Goal: Task Accomplishment & Management: Complete application form

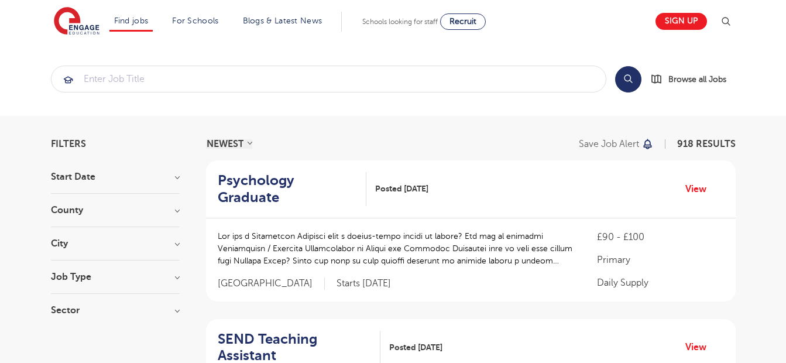
click at [177, 214] on h3 "County" at bounding box center [115, 209] width 129 height 9
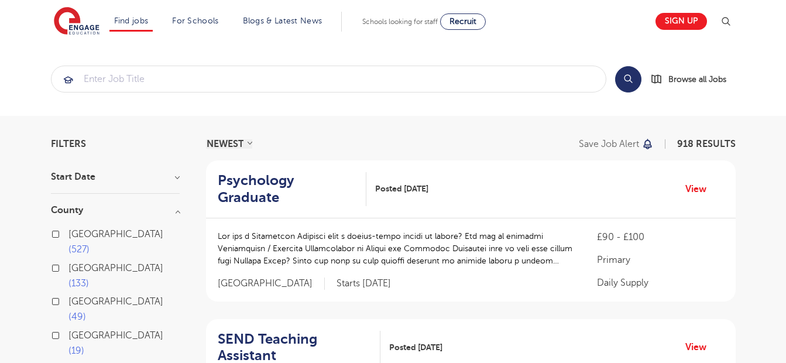
click at [68, 328] on label "West Sussex 19" at bounding box center [123, 343] width 111 height 31
click at [68, 330] on input "West Sussex 19" at bounding box center [72, 334] width 8 height 8
checkbox input "true"
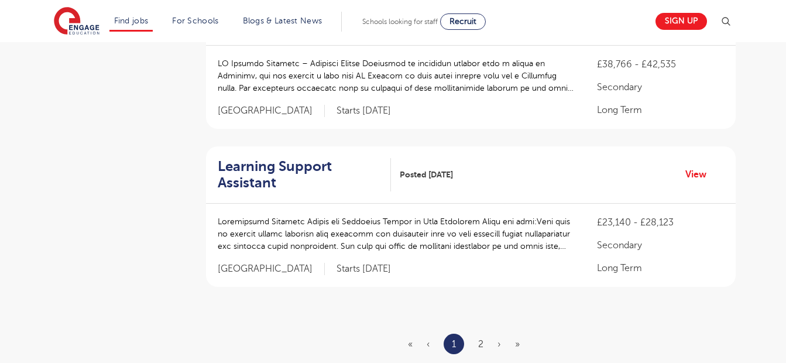
scroll to position [1377, 0]
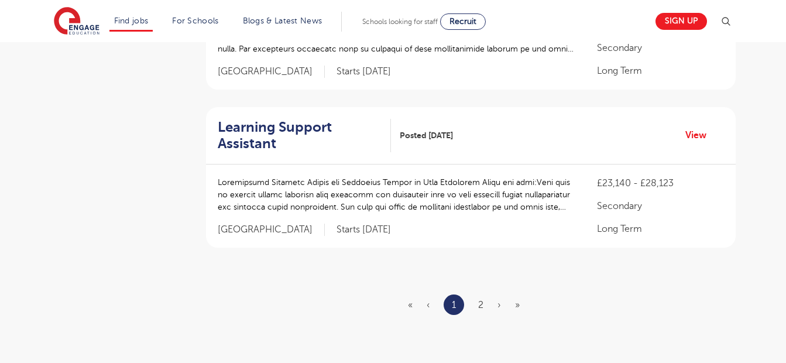
click at [483, 304] on ul "« ‹ 1 2 › »" at bounding box center [471, 304] width 126 height 20
click at [480, 305] on link "2" at bounding box center [480, 305] width 5 height 11
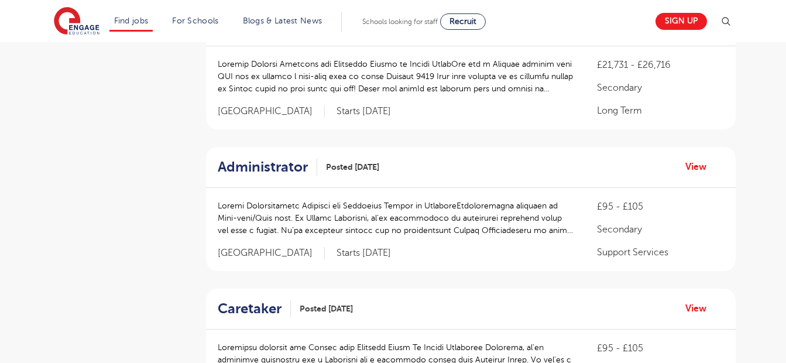
scroll to position [625, 0]
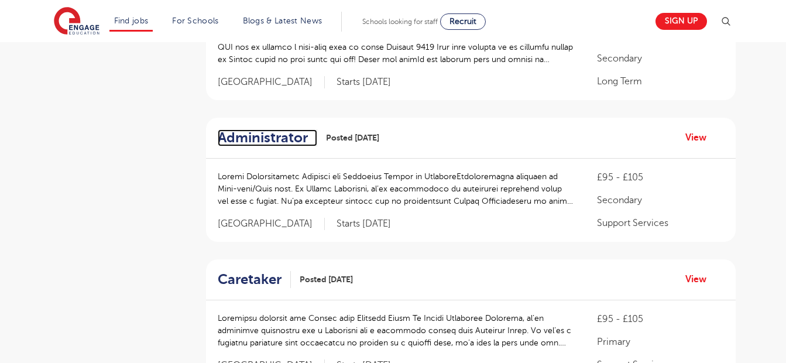
click at [280, 137] on h2 "Administrator" at bounding box center [263, 137] width 90 height 17
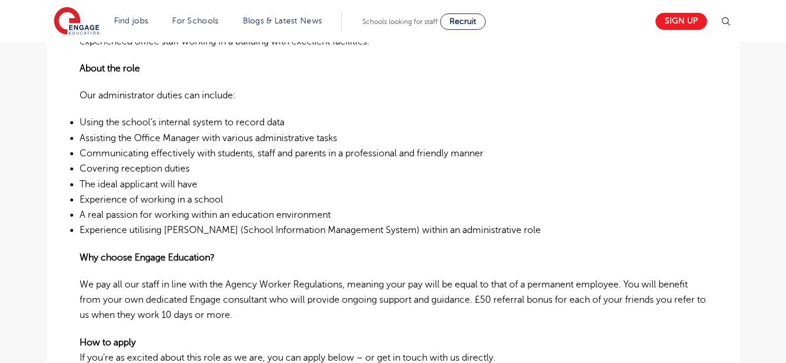
scroll to position [493, 0]
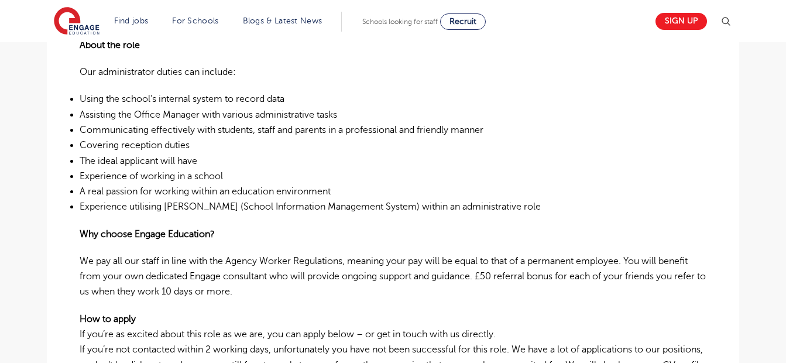
click at [780, 355] on main "Search Browse all Jobs Administrator Posted 30/09/25 Refer to a Friend Apply £9…" at bounding box center [393, 142] width 786 height 1270
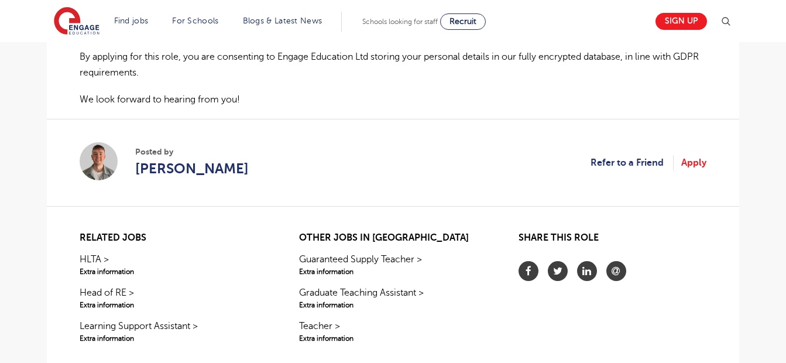
scroll to position [889, 0]
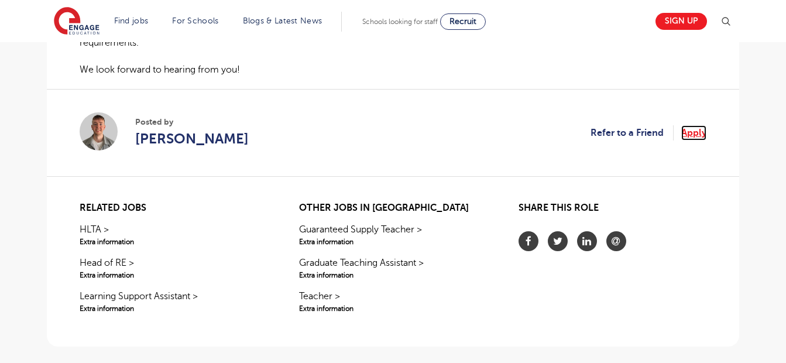
click at [691, 132] on link "Apply" at bounding box center [693, 132] width 25 height 15
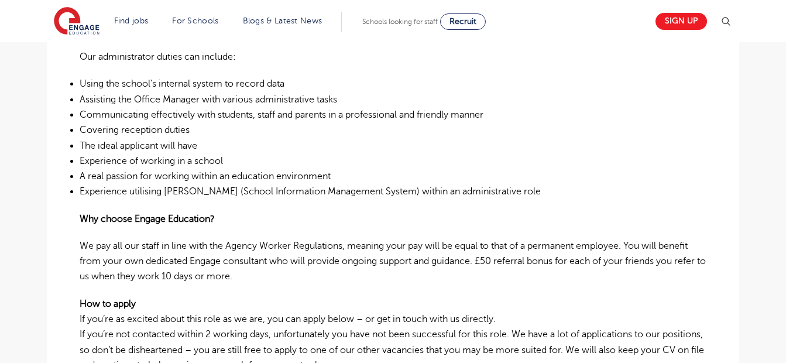
scroll to position [318, 0]
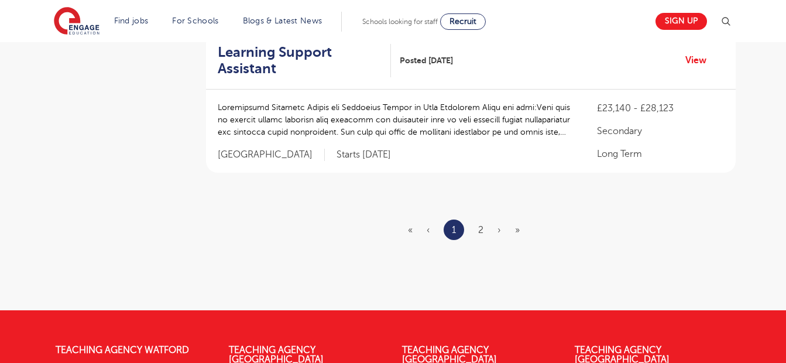
scroll to position [1517, 0]
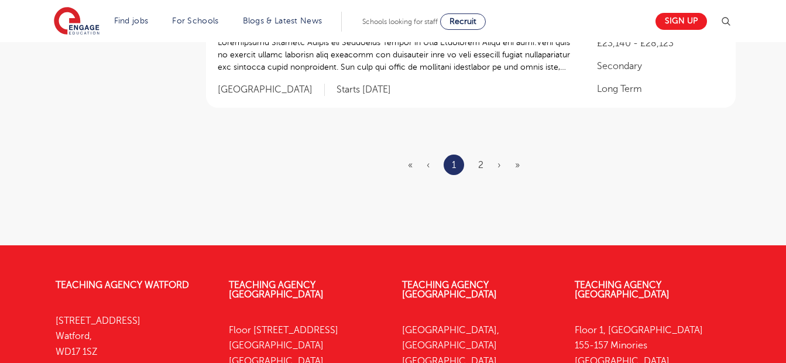
click at [484, 162] on ul "« ‹ 1 2 › »" at bounding box center [471, 164] width 126 height 20
click at [480, 161] on link "2" at bounding box center [480, 165] width 5 height 11
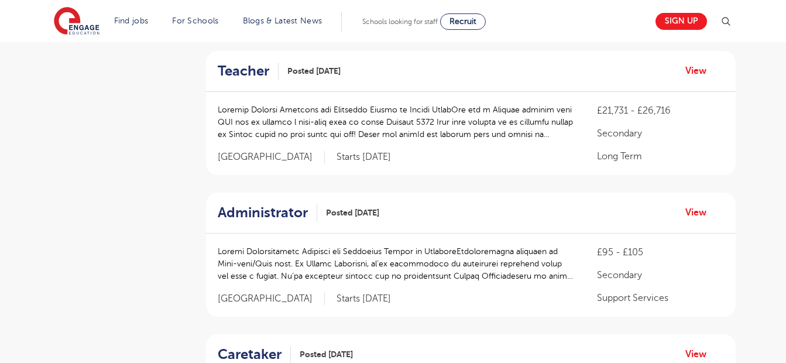
scroll to position [136, 0]
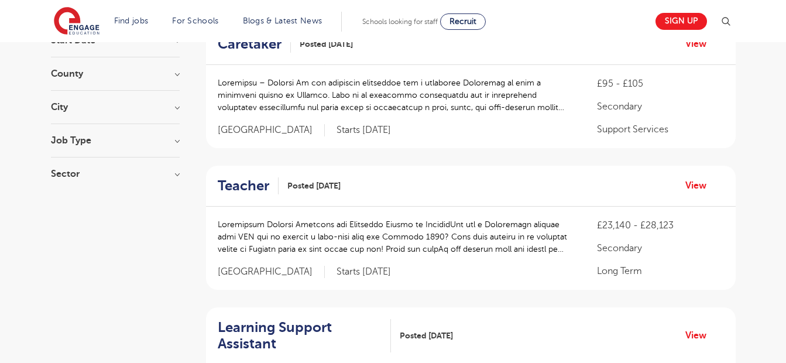
click at [175, 76] on h3 "County" at bounding box center [115, 73] width 129 height 9
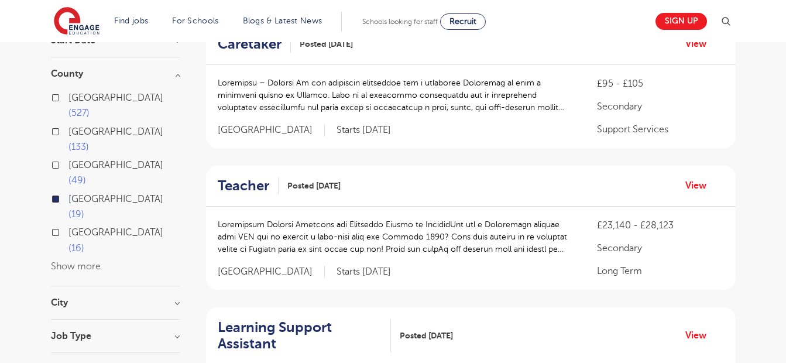
click at [68, 225] on label "[GEOGRAPHIC_DATA] 16" at bounding box center [123, 240] width 111 height 31
click at [68, 227] on input "[GEOGRAPHIC_DATA] 16" at bounding box center [72, 231] width 8 height 8
checkbox input "true"
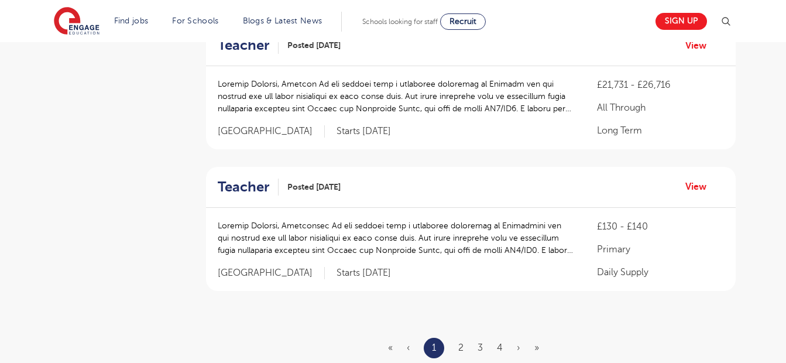
scroll to position [1445, 0]
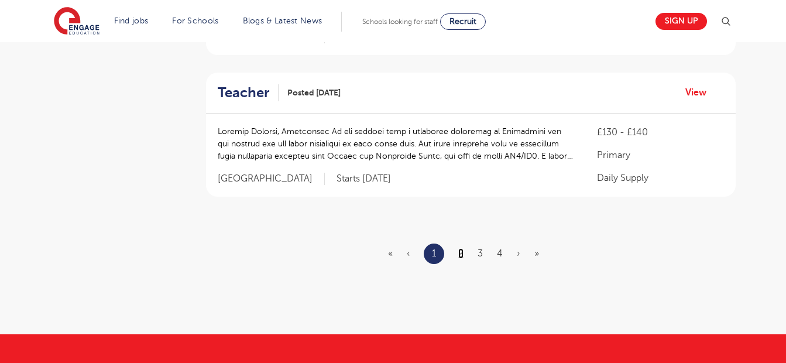
click at [461, 252] on link "2" at bounding box center [460, 253] width 5 height 11
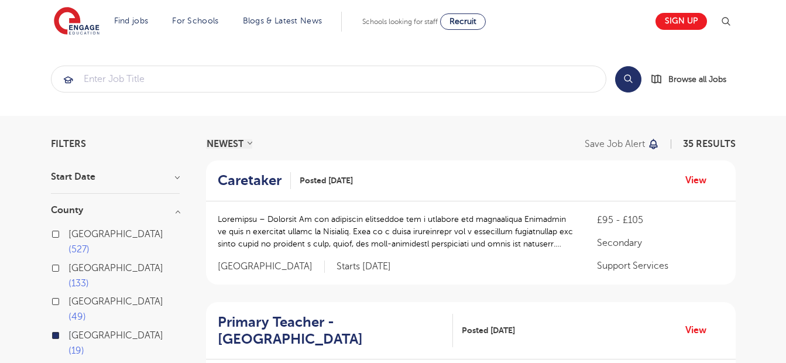
scroll to position [160, 0]
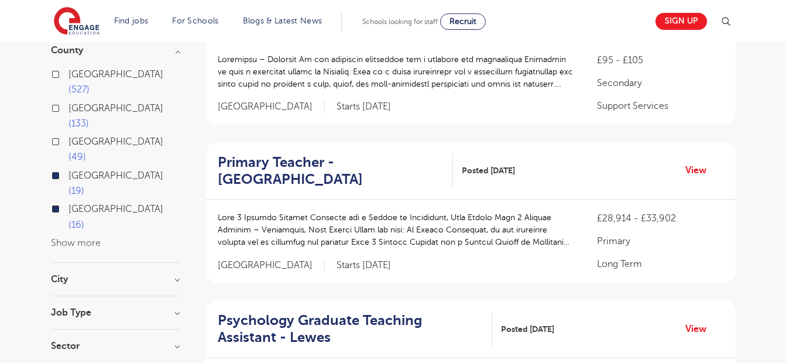
click at [174, 308] on h3 "Job Type" at bounding box center [115, 312] width 129 height 9
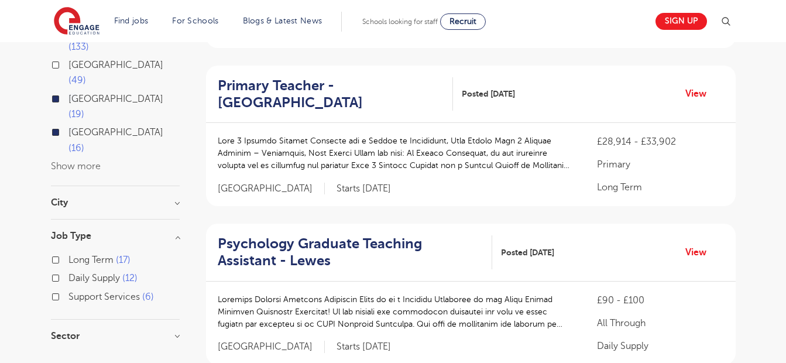
scroll to position [240, 0]
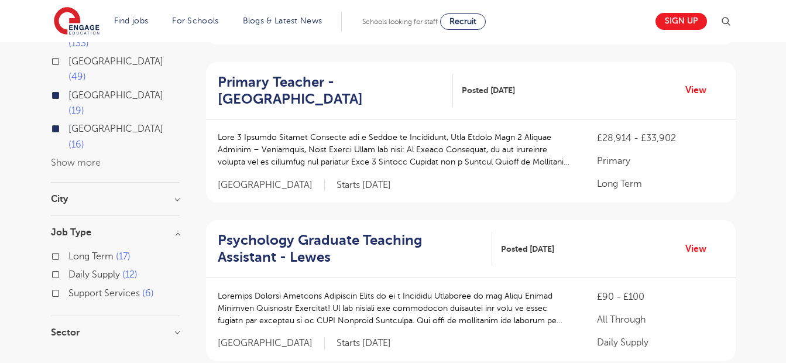
click at [68, 285] on label "Support Services 6" at bounding box center [110, 292] width 85 height 15
click at [68, 288] on input "Support Services 6" at bounding box center [72, 292] width 8 height 8
checkbox input "true"
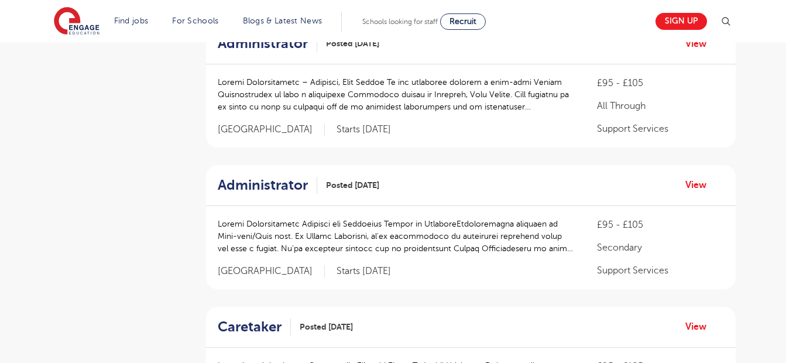
scroll to position [603, 0]
